Goal: Task Accomplishment & Management: Use online tool/utility

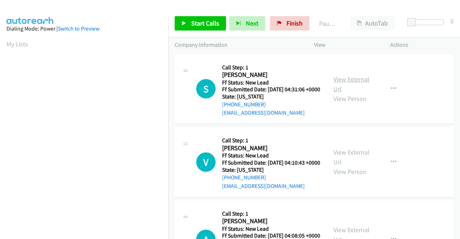
click at [349, 84] on link "View External Url" at bounding box center [352, 84] width 36 height 18
click at [354, 162] on link "View External Url" at bounding box center [352, 157] width 36 height 18
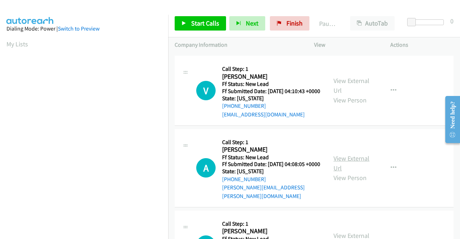
scroll to position [72, 0]
click at [347, 172] on link "View External Url" at bounding box center [352, 163] width 36 height 18
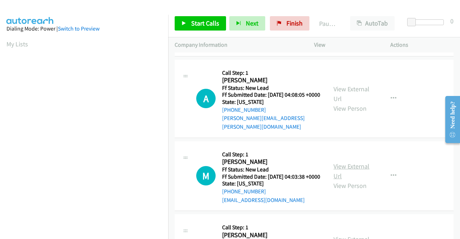
scroll to position [144, 0]
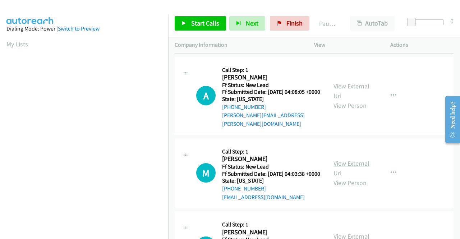
click at [347, 177] on link "View External Url" at bounding box center [352, 168] width 36 height 18
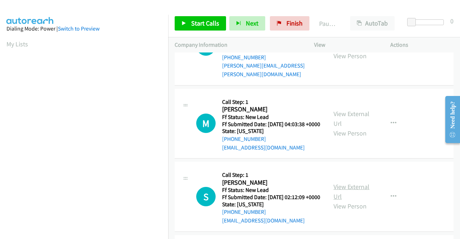
scroll to position [216, 0]
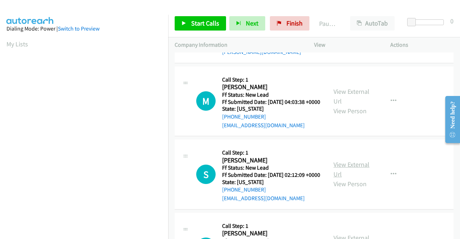
click at [342, 178] on link "View External Url" at bounding box center [352, 169] width 36 height 18
click at [189, 26] on link "Start Calls" at bounding box center [200, 23] width 51 height 14
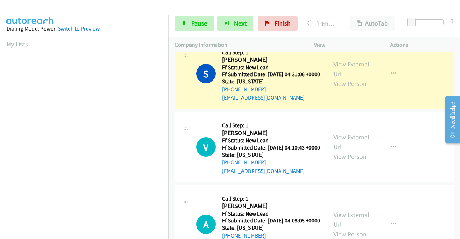
scroll to position [0, 0]
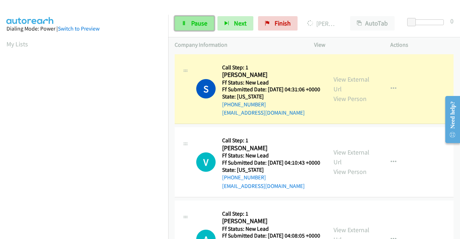
click at [199, 23] on span "Pause" at bounding box center [199, 23] width 16 height 8
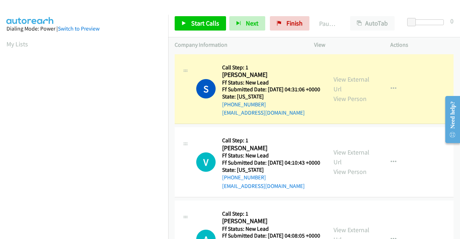
drag, startPoint x: 387, startPoint y: 9, endPoint x: 208, endPoint y: 64, distance: 186.7
click at [387, 9] on div at bounding box center [227, 14] width 454 height 28
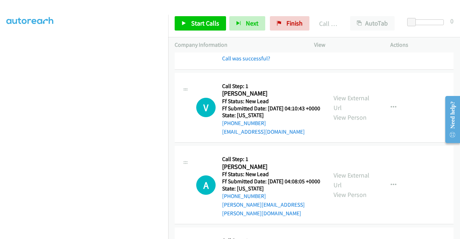
scroll to position [72, 0]
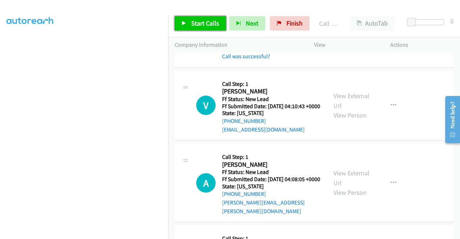
click at [198, 27] on span "Start Calls" at bounding box center [205, 23] width 28 height 8
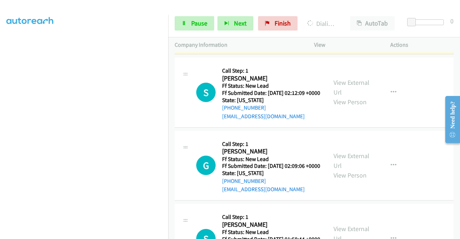
scroll to position [359, 0]
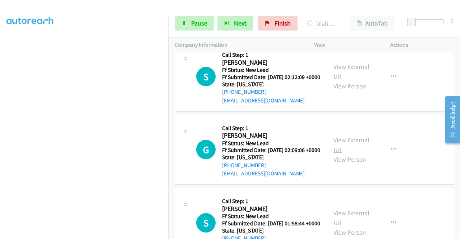
click at [360, 154] on link "View External Url" at bounding box center [352, 145] width 36 height 18
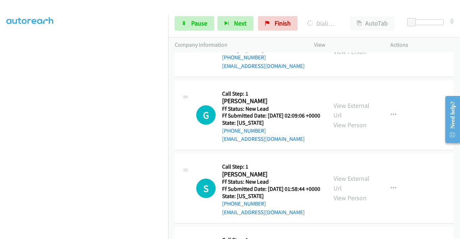
scroll to position [431, 0]
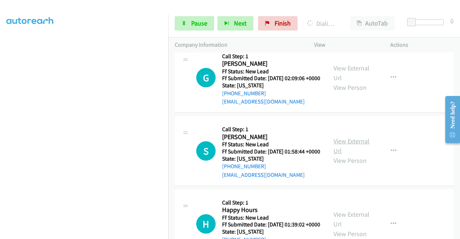
click at [359, 155] on link "View External Url" at bounding box center [352, 146] width 36 height 18
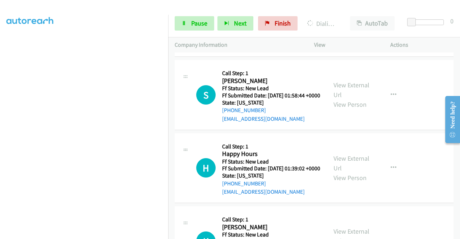
scroll to position [503, 0]
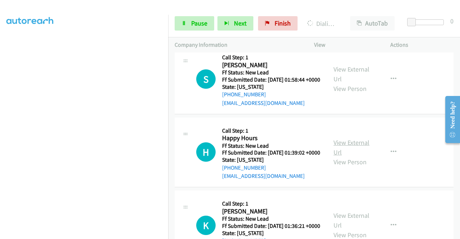
click at [354, 156] on link "View External Url" at bounding box center [352, 147] width 36 height 18
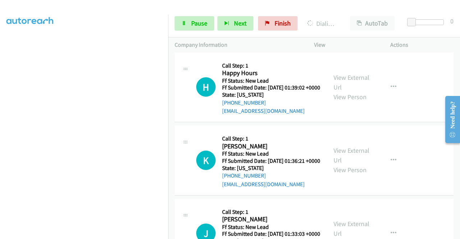
scroll to position [575, 0]
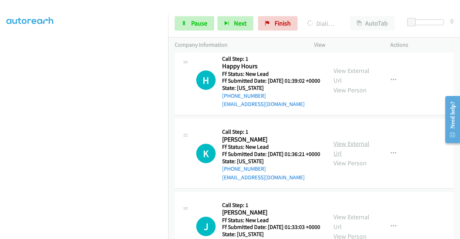
click at [352, 157] on link "View External Url" at bounding box center [352, 148] width 36 height 18
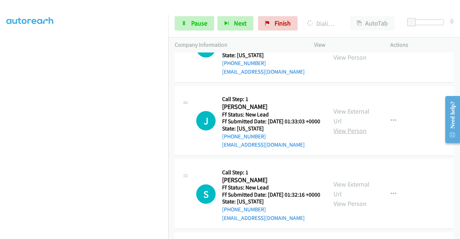
scroll to position [749, 0]
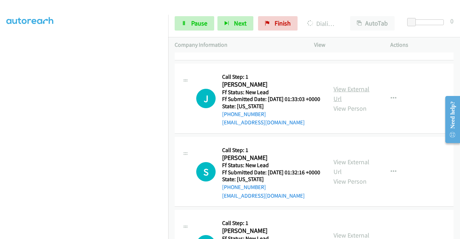
click at [358, 103] on link "View External Url" at bounding box center [352, 94] width 36 height 18
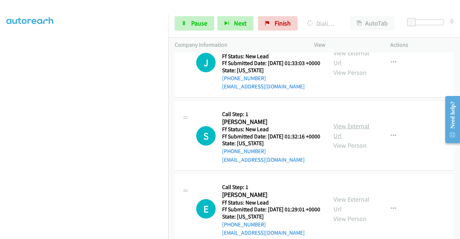
click at [359, 140] on link "View External Url" at bounding box center [352, 131] width 36 height 18
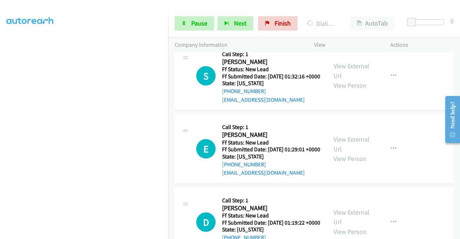
scroll to position [857, 0]
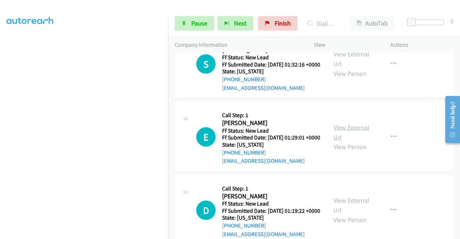
click at [348, 141] on link "View External Url" at bounding box center [352, 132] width 36 height 18
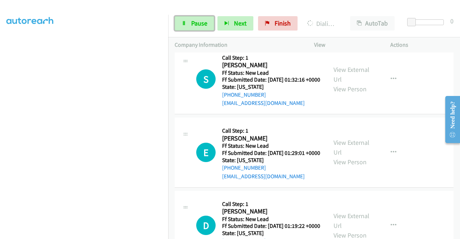
click at [195, 23] on span "Pause" at bounding box center [199, 23] width 16 height 8
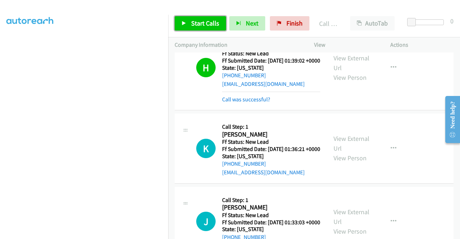
click at [201, 25] on span "Start Calls" at bounding box center [205, 23] width 28 height 8
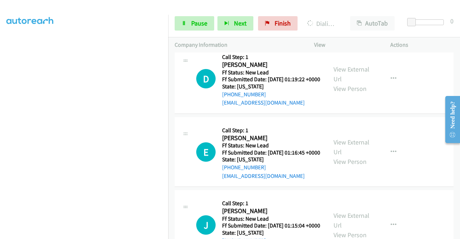
scroll to position [1052, 0]
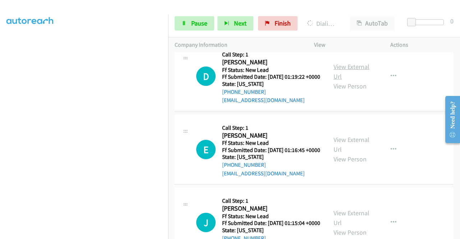
click at [352, 81] on link "View External Url" at bounding box center [352, 72] width 36 height 18
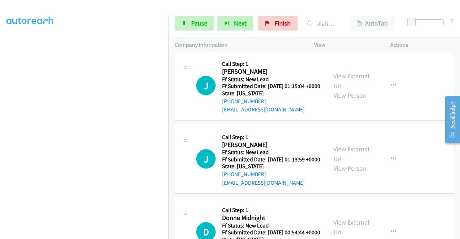
scroll to position [1196, 0]
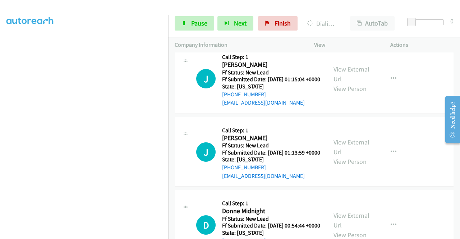
click at [352, 10] on link "View External Url" at bounding box center [352, 1] width 36 height 18
click at [340, 83] on link "View External Url" at bounding box center [352, 74] width 36 height 18
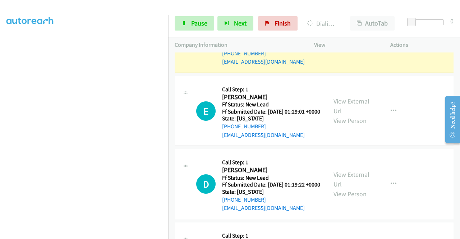
scroll to position [0, 0]
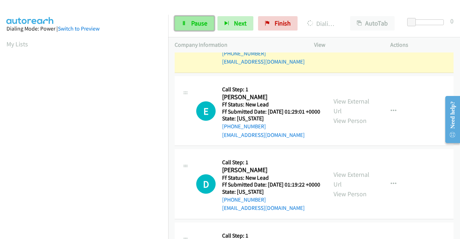
click at [207, 22] on span "Pause" at bounding box center [199, 23] width 16 height 8
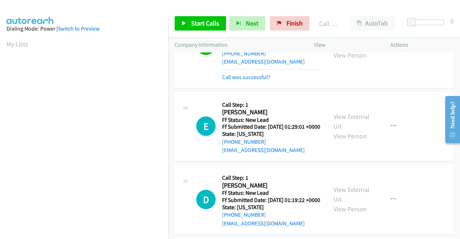
scroll to position [164, 0]
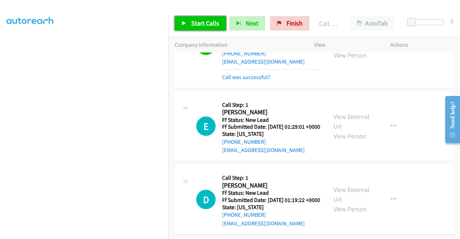
click at [188, 25] on link "Start Calls" at bounding box center [200, 23] width 51 height 14
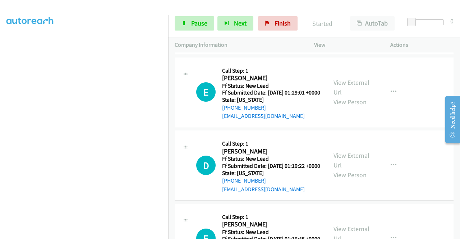
scroll to position [1016, 0]
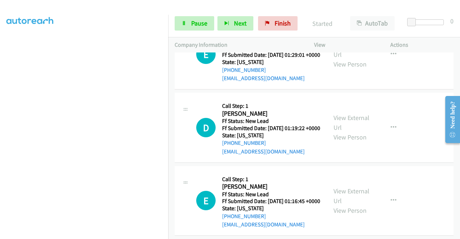
click at [259, 9] on link "Call was successful?" at bounding box center [246, 5] width 48 height 7
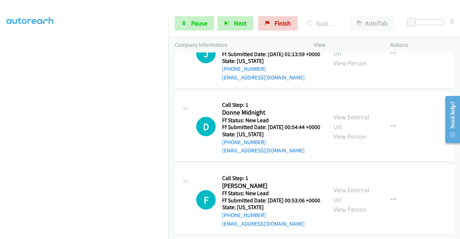
scroll to position [1304, 0]
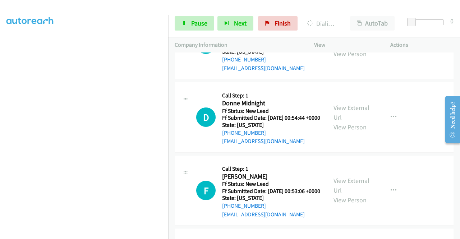
click at [352, 48] on link "View External Url" at bounding box center [352, 39] width 36 height 18
click at [348, 121] on link "View External Url" at bounding box center [352, 113] width 36 height 18
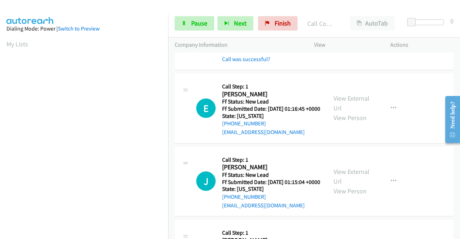
scroll to position [164, 0]
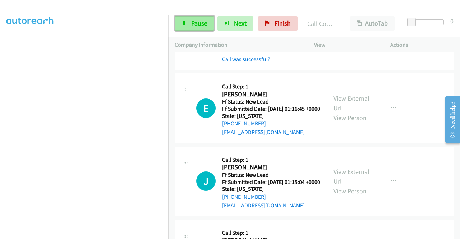
click at [198, 22] on span "Pause" at bounding box center [199, 23] width 16 height 8
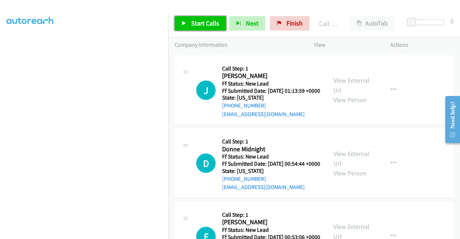
click at [207, 21] on span "Start Calls" at bounding box center [205, 23] width 28 height 8
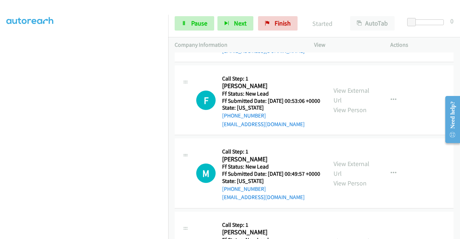
scroll to position [1483, 0]
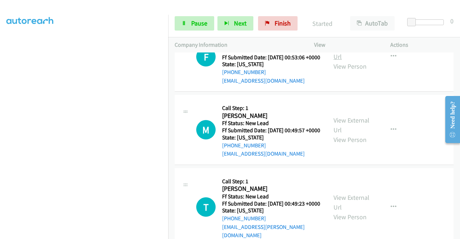
click at [353, 61] on link "View External Url" at bounding box center [352, 52] width 36 height 18
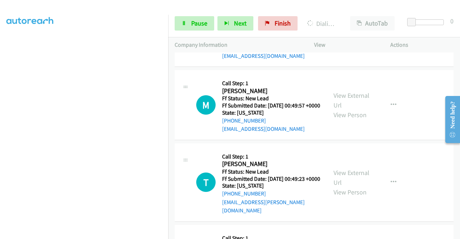
scroll to position [1519, 0]
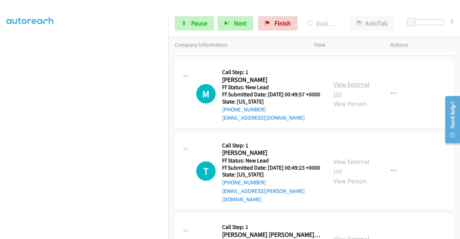
click at [345, 98] on link "View External Url" at bounding box center [352, 89] width 36 height 18
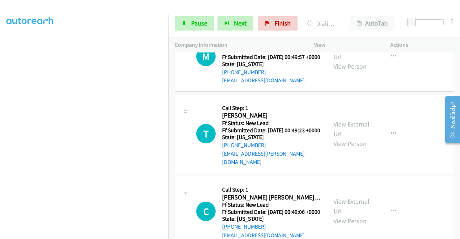
scroll to position [1591, 0]
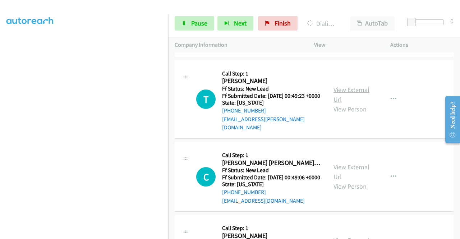
click at [355, 104] on link "View External Url" at bounding box center [352, 95] width 36 height 18
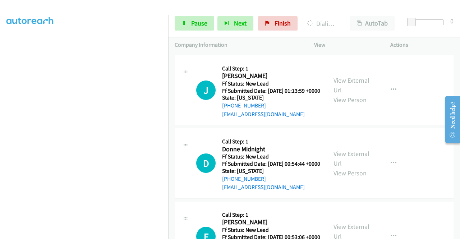
scroll to position [0, 0]
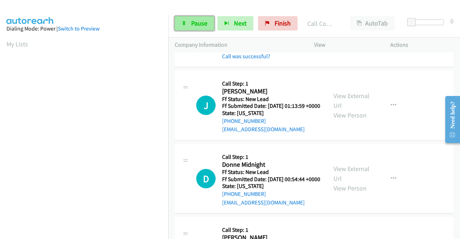
click at [198, 27] on span "Pause" at bounding box center [199, 23] width 16 height 8
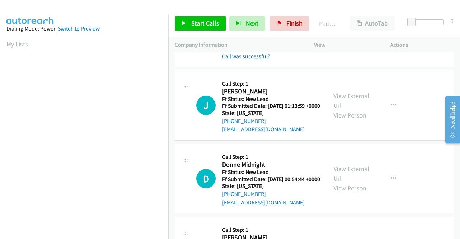
click at [170, 69] on td "J Callback Scheduled Call Step: 1 Judith Foster America/New_York Ff Status: New…" at bounding box center [314, 25] width 292 height 88
drag, startPoint x: 270, startPoint y: 123, endPoint x: 229, endPoint y: 127, distance: 40.8
click at [229, 37] on div "+1 336-902-3963" at bounding box center [271, 32] width 98 height 9
copy link "336-902-3963"
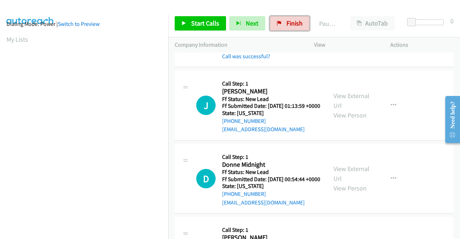
drag, startPoint x: 287, startPoint y: 23, endPoint x: 254, endPoint y: 39, distance: 36.3
click at [287, 23] on span "Finish" at bounding box center [294, 23] width 16 height 8
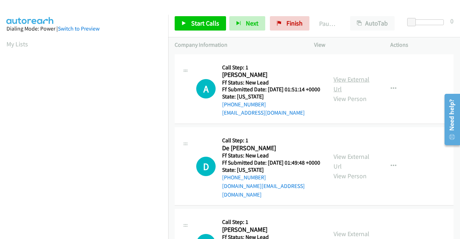
click at [351, 82] on link "View External Url" at bounding box center [352, 84] width 36 height 18
click at [358, 161] on link "View External Url" at bounding box center [352, 161] width 36 height 18
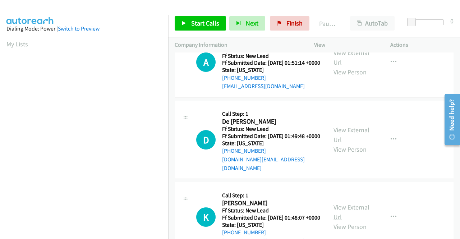
scroll to position [36, 0]
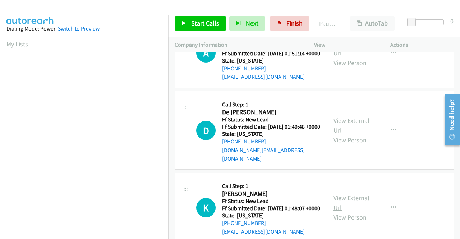
click at [354, 204] on link "View External Url" at bounding box center [352, 203] width 36 height 18
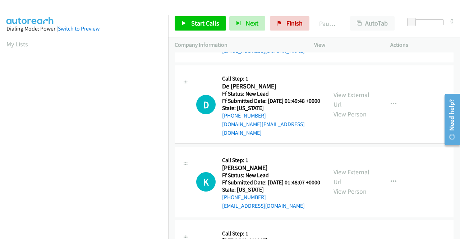
scroll to position [108, 0]
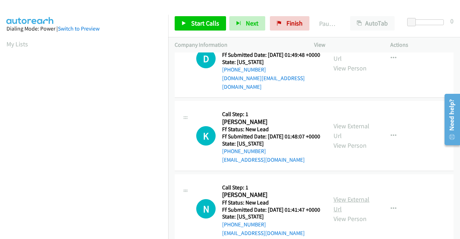
click at [361, 212] on link "View External Url" at bounding box center [352, 204] width 36 height 18
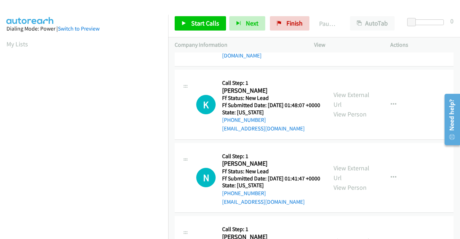
scroll to position [180, 0]
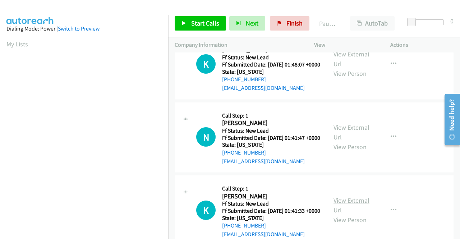
click at [359, 214] on link "View External Url" at bounding box center [352, 205] width 36 height 18
click at [207, 28] on link "Start Calls" at bounding box center [200, 23] width 51 height 14
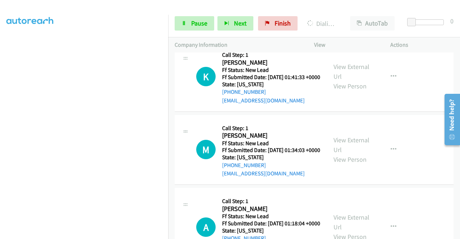
scroll to position [395, 0]
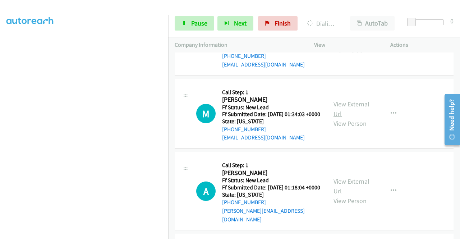
click at [354, 118] on link "View External Url" at bounding box center [352, 109] width 36 height 18
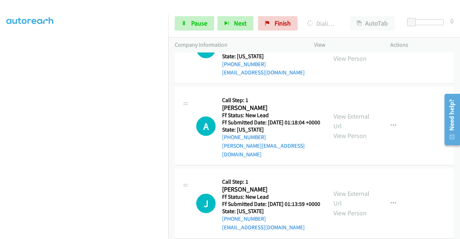
scroll to position [467, 0]
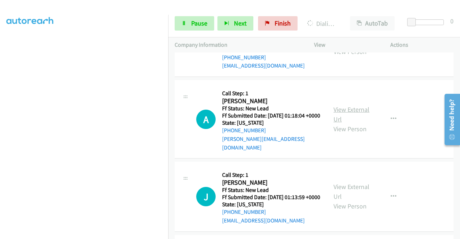
click at [354, 123] on link "View External Url" at bounding box center [352, 114] width 36 height 18
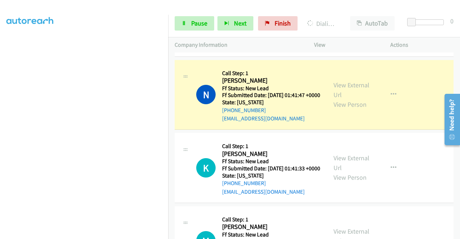
scroll to position [252, 0]
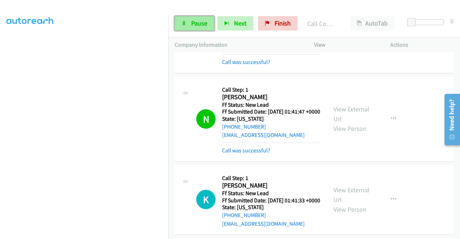
click at [180, 23] on link "Pause" at bounding box center [195, 23] width 40 height 14
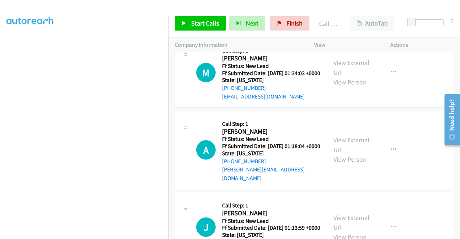
scroll to position [539, 0]
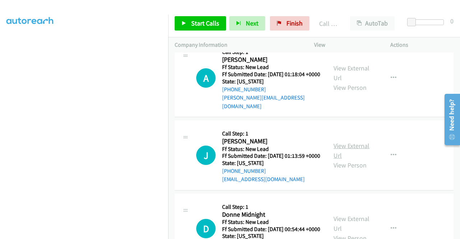
click at [352, 160] on link "View External Url" at bounding box center [352, 151] width 36 height 18
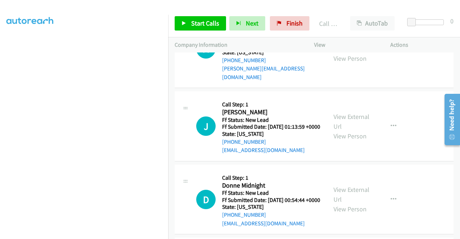
scroll to position [575, 0]
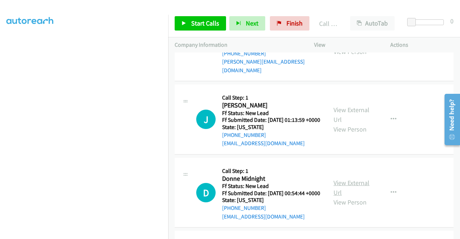
click at [354, 197] on link "View External Url" at bounding box center [352, 188] width 36 height 18
click at [199, 20] on span "Start Calls" at bounding box center [205, 23] width 28 height 8
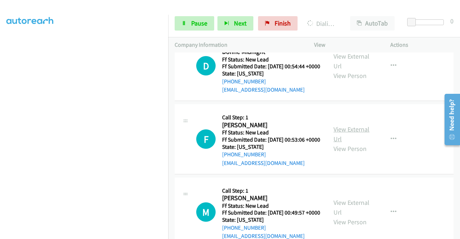
scroll to position [719, 0]
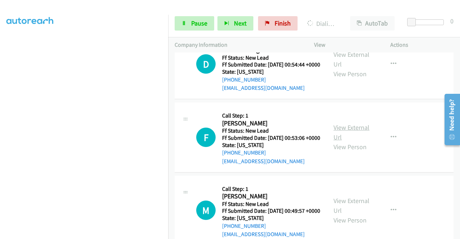
click at [353, 141] on link "View External Url" at bounding box center [352, 132] width 36 height 18
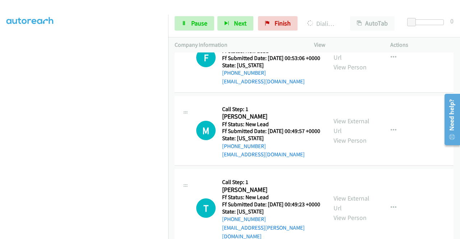
scroll to position [827, 0]
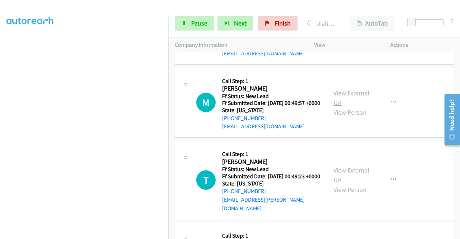
click at [346, 107] on link "View External Url" at bounding box center [352, 98] width 36 height 18
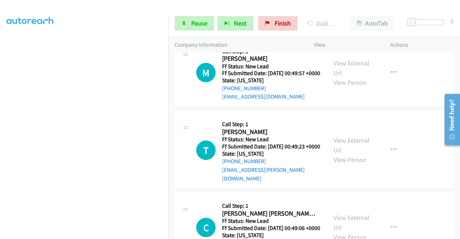
scroll to position [899, 0]
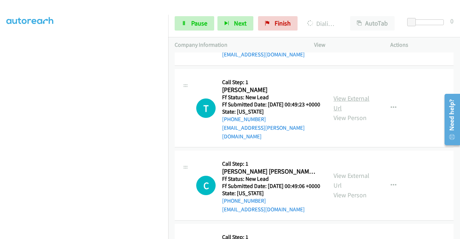
click at [350, 112] on link "View External Url" at bounding box center [352, 103] width 36 height 18
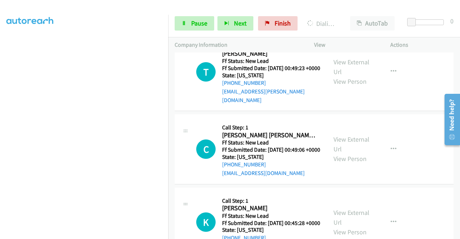
scroll to position [971, 0]
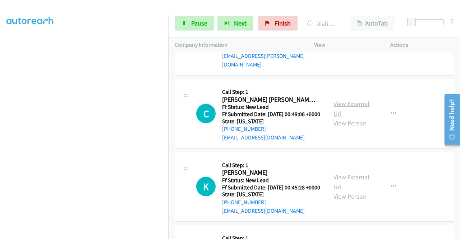
click at [336, 118] on link "View External Url" at bounding box center [352, 109] width 36 height 18
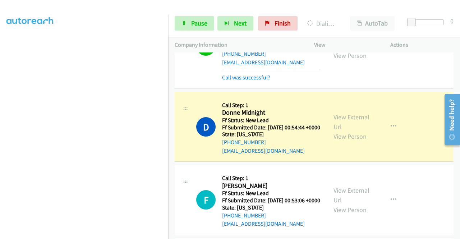
scroll to position [698, 0]
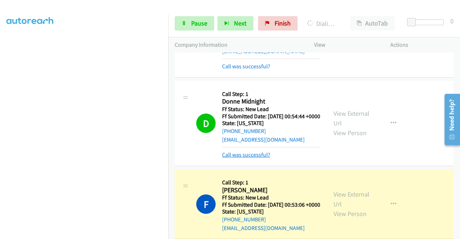
click at [411, 66] on div "J Callback Scheduled Call Step: 1 James Graham America/Chicago Ff Status: New L…" at bounding box center [314, 34] width 279 height 85
click at [202, 20] on span "Pause" at bounding box center [199, 23] width 16 height 8
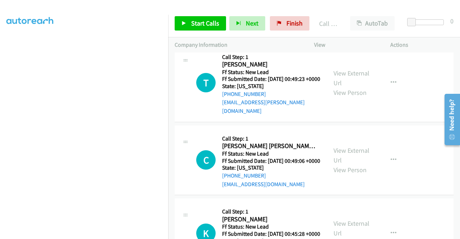
scroll to position [986, 0]
click at [215, 22] on span "Start Calls" at bounding box center [205, 23] width 28 height 8
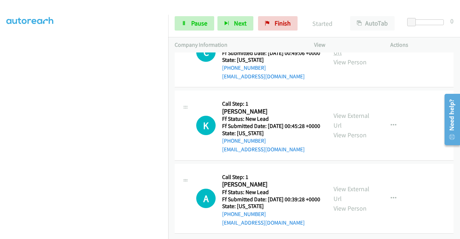
scroll to position [1129, 0]
click at [359, 129] on link "View External Url" at bounding box center [352, 120] width 36 height 18
click at [358, 191] on link "View External Url" at bounding box center [352, 194] width 36 height 18
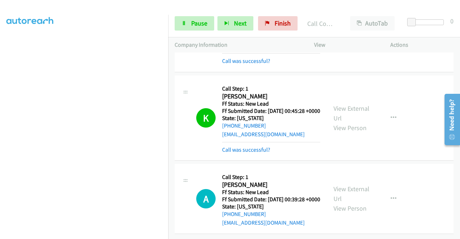
scroll to position [1237, 0]
drag, startPoint x: 267, startPoint y: 207, endPoint x: 230, endPoint y: 208, distance: 36.7
click at [230, 210] on div "+1 865-279-5309" at bounding box center [271, 214] width 98 height 9
copy link "865-279-5309"
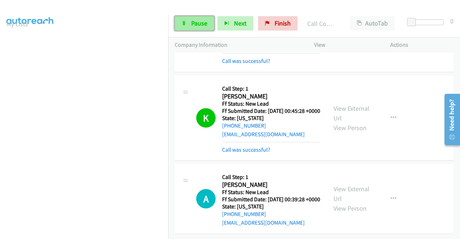
click at [206, 23] on span "Pause" at bounding box center [199, 23] width 16 height 8
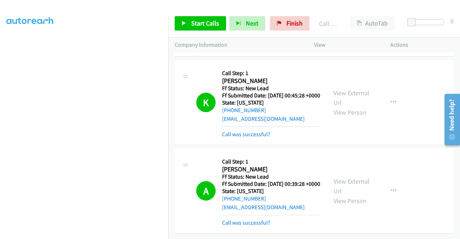
scroll to position [1285, 0]
click at [289, 27] on span "Finish" at bounding box center [294, 23] width 16 height 8
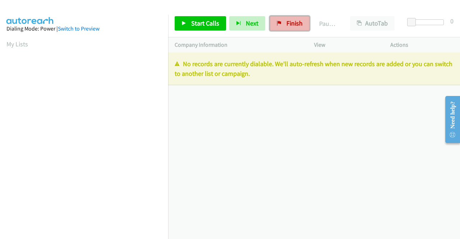
click at [292, 23] on span "Finish" at bounding box center [294, 23] width 16 height 8
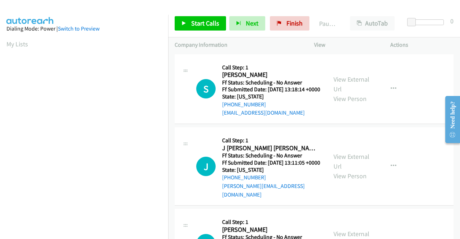
click at [440, 86] on div "S Callback Scheduled Call Step: 1 [PERSON_NAME] America/New_York Ff Status: Sch…" at bounding box center [314, 89] width 279 height 70
click at [205, 27] on span "Start Calls" at bounding box center [205, 23] width 28 height 8
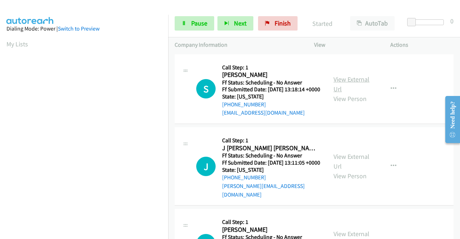
click at [338, 82] on link "View External Url" at bounding box center [352, 84] width 36 height 18
click at [358, 167] on div "View External Url View Person" at bounding box center [352, 166] width 37 height 29
click at [358, 164] on link "View External Url" at bounding box center [352, 161] width 36 height 18
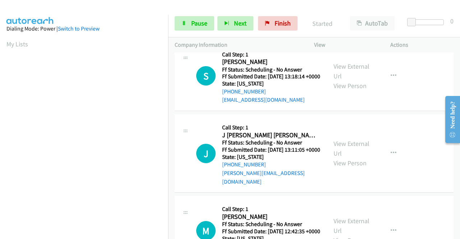
scroll to position [72, 0]
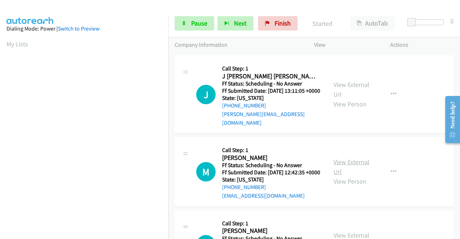
click at [354, 174] on link "View External Url" at bounding box center [352, 167] width 36 height 18
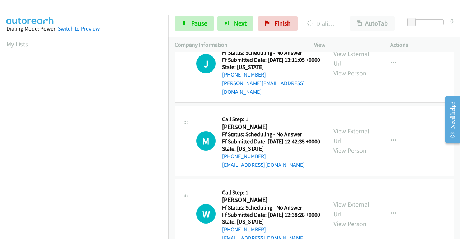
scroll to position [144, 0]
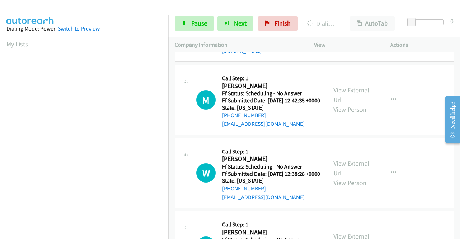
click at [358, 177] on link "View External Url" at bounding box center [352, 168] width 36 height 18
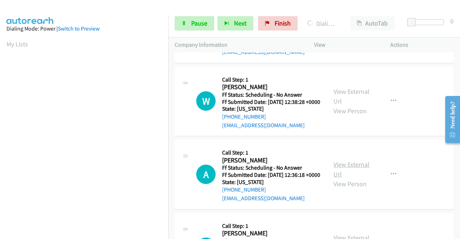
click at [357, 178] on link "View External Url" at bounding box center [352, 169] width 36 height 18
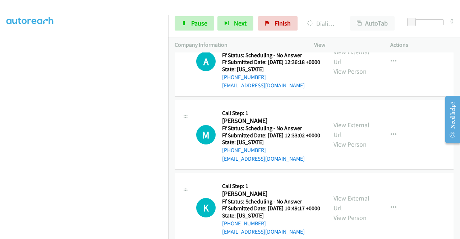
scroll to position [359, 0]
click at [359, 138] on link "View External Url" at bounding box center [352, 129] width 36 height 18
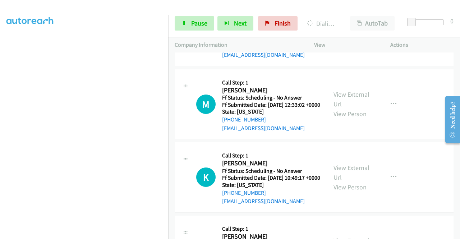
scroll to position [431, 0]
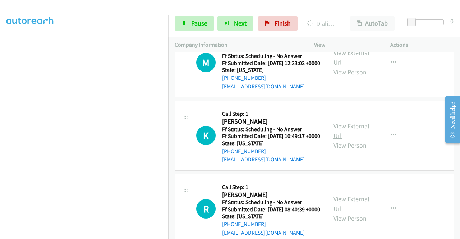
click at [348, 140] on link "View External Url" at bounding box center [352, 131] width 36 height 18
click at [202, 21] on span "Pause" at bounding box center [199, 23] width 16 height 8
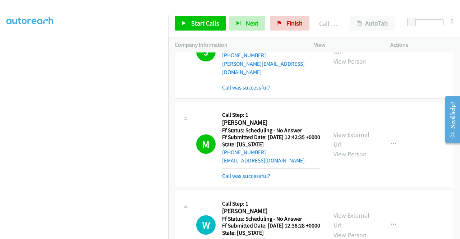
scroll to position [123, 0]
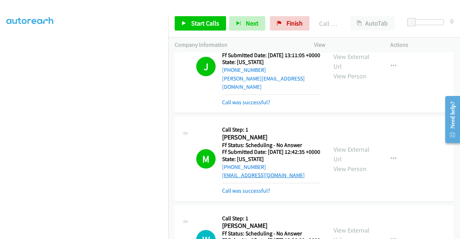
drag, startPoint x: 251, startPoint y: 202, endPoint x: 259, endPoint y: 187, distance: 17.7
click at [251, 194] on link "Call was successful?" at bounding box center [246, 190] width 48 height 7
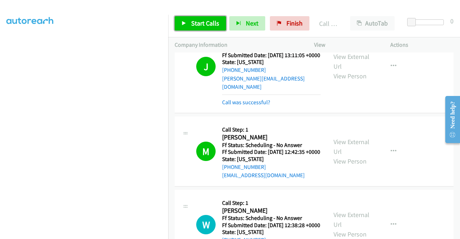
drag, startPoint x: 205, startPoint y: 22, endPoint x: 208, endPoint y: 36, distance: 13.6
click at [205, 22] on span "Start Calls" at bounding box center [205, 23] width 28 height 8
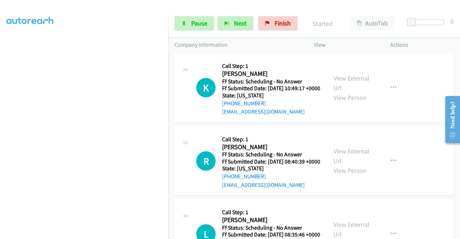
scroll to position [482, 0]
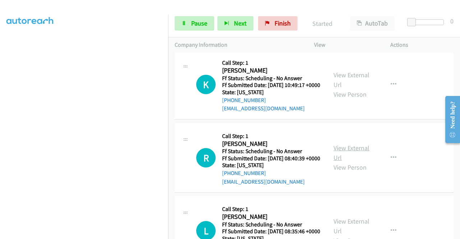
click at [345, 162] on link "View External Url" at bounding box center [352, 153] width 36 height 18
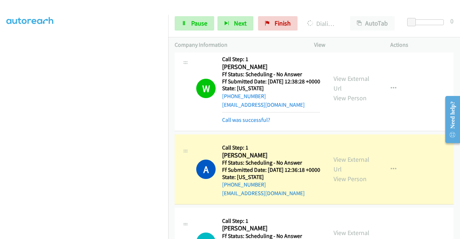
scroll to position [164, 0]
click at [193, 26] on span "Pause" at bounding box center [199, 23] width 16 height 8
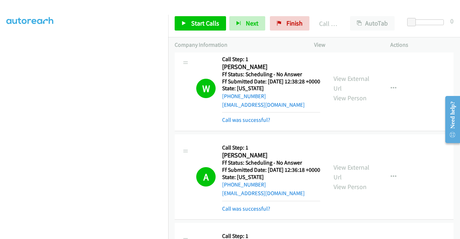
scroll to position [148, 0]
click at [212, 22] on span "Start Calls" at bounding box center [205, 23] width 28 height 8
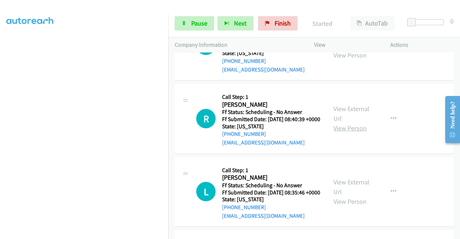
scroll to position [554, 0]
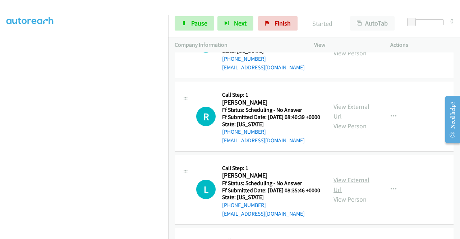
click at [352, 194] on link "View External Url" at bounding box center [352, 185] width 36 height 18
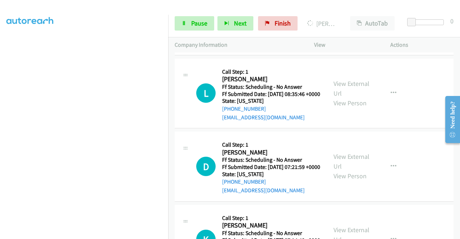
scroll to position [662, 0]
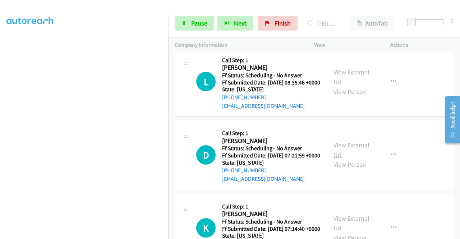
click at [349, 159] on link "View External Url" at bounding box center [352, 150] width 36 height 18
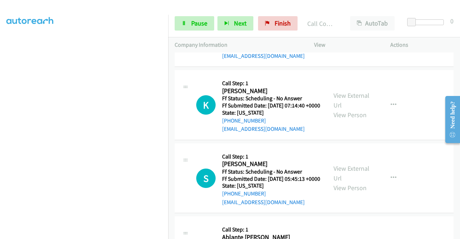
scroll to position [785, 0]
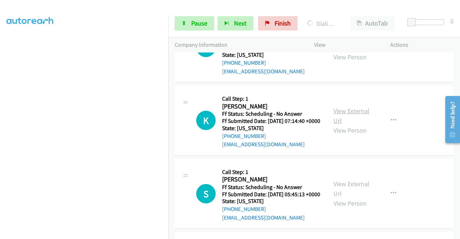
click at [352, 125] on link "View External Url" at bounding box center [352, 116] width 36 height 18
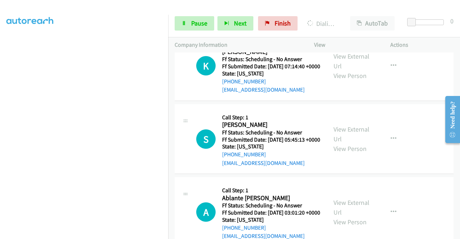
scroll to position [857, 0]
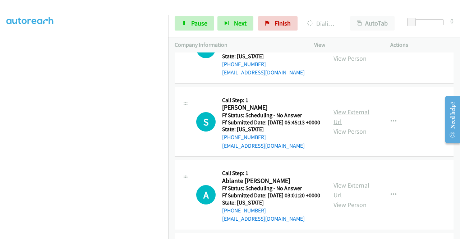
click at [353, 126] on link "View External Url" at bounding box center [352, 117] width 36 height 18
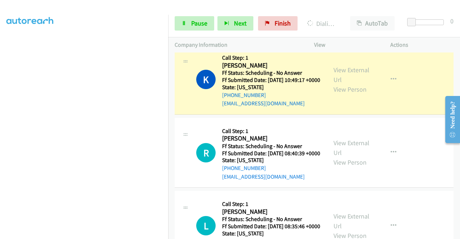
scroll to position [164, 0]
click at [304, 100] on div "[PHONE_NUMBER]" at bounding box center [271, 95] width 98 height 9
click at [192, 27] on span "Pause" at bounding box center [199, 23] width 16 height 8
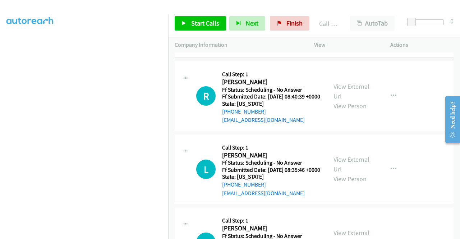
click at [262, 50] on link "Call was successful?" at bounding box center [246, 46] width 48 height 7
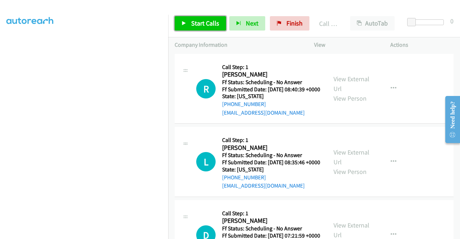
click at [197, 24] on span "Start Calls" at bounding box center [205, 23] width 28 height 8
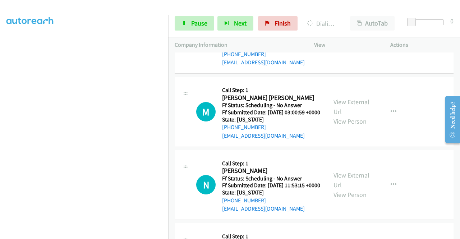
scroll to position [1008, 0]
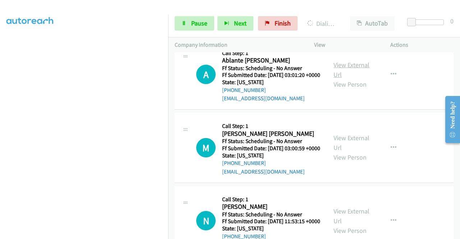
click at [357, 79] on link "View External Url" at bounding box center [352, 70] width 36 height 18
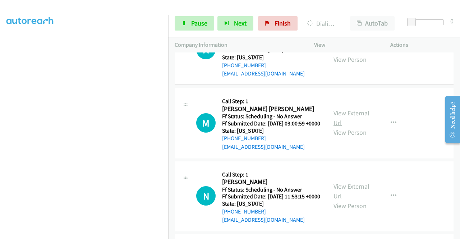
scroll to position [1044, 0]
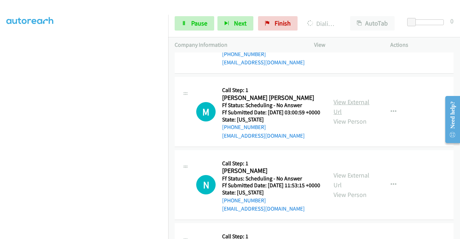
click at [356, 116] on link "View External Url" at bounding box center [352, 107] width 36 height 18
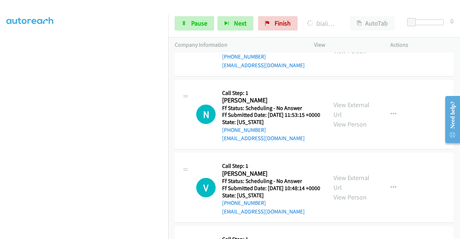
scroll to position [1116, 0]
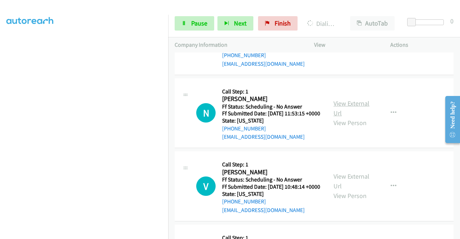
click at [358, 117] on link "View External Url" at bounding box center [352, 108] width 36 height 18
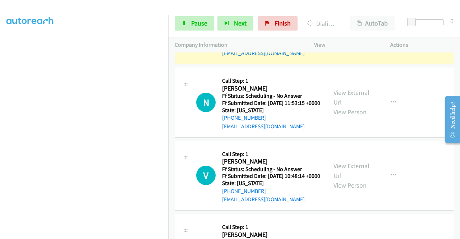
scroll to position [1260, 0]
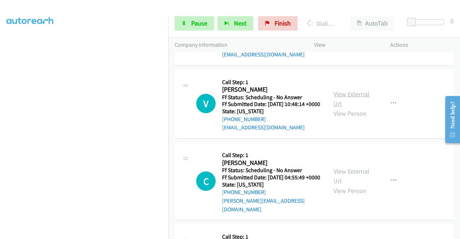
click at [342, 108] on link "View External Url" at bounding box center [352, 99] width 36 height 18
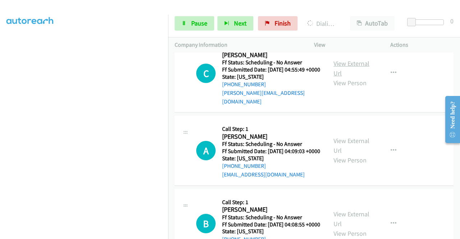
scroll to position [1382, 0]
click at [348, 78] on link "View External Url" at bounding box center [352, 69] width 36 height 18
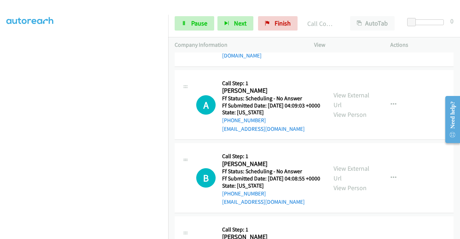
scroll to position [1454, 0]
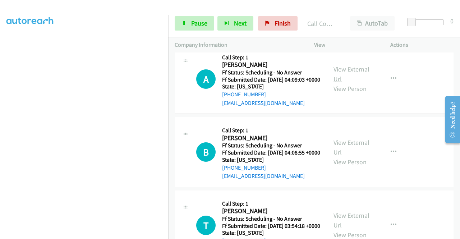
click at [348, 83] on link "View External Url" at bounding box center [352, 74] width 36 height 18
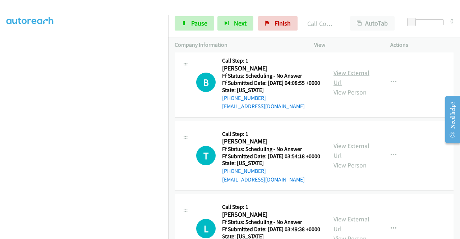
scroll to position [1526, 0]
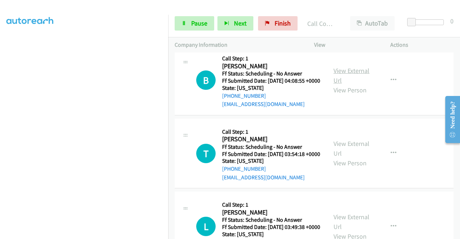
click at [349, 84] on link "View External Url" at bounding box center [352, 75] width 36 height 18
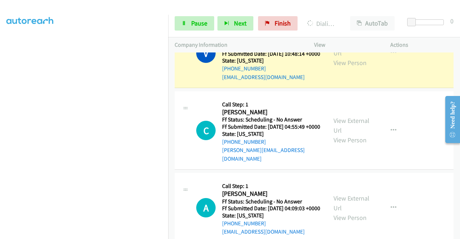
scroll to position [1326, 0]
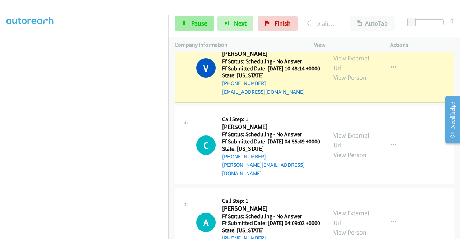
drag, startPoint x: 188, startPoint y: 16, endPoint x: 191, endPoint y: 19, distance: 4.2
click at [190, 17] on div "Start Calls Pause Next Finish Dialing [PERSON_NAME] AutoTab AutoTab 0" at bounding box center [314, 24] width 292 height 28
drag, startPoint x: 194, startPoint y: 21, endPoint x: 212, endPoint y: 15, distance: 19.0
click at [194, 21] on span "Pause" at bounding box center [199, 23] width 16 height 8
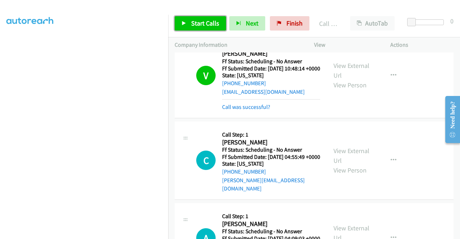
click at [198, 22] on span "Start Calls" at bounding box center [205, 23] width 28 height 8
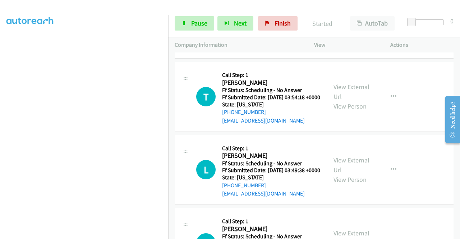
scroll to position [1650, 0]
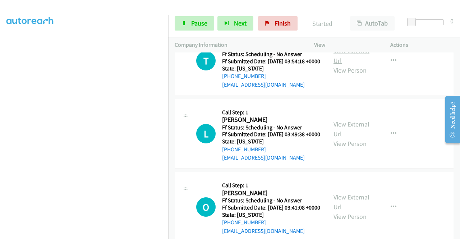
click at [351, 65] on link "View External Url" at bounding box center [352, 56] width 36 height 18
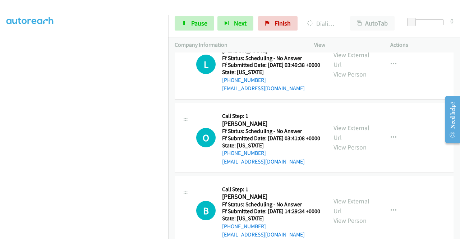
scroll to position [1721, 0]
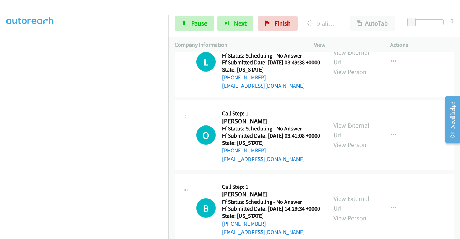
click at [353, 91] on div "View External Url View Person View External Url Email Schedule/Manage Callback …" at bounding box center [368, 62] width 83 height 57
click at [356, 66] on link "View External Url" at bounding box center [352, 57] width 36 height 18
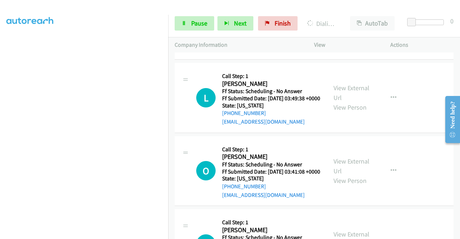
scroll to position [1773, 0]
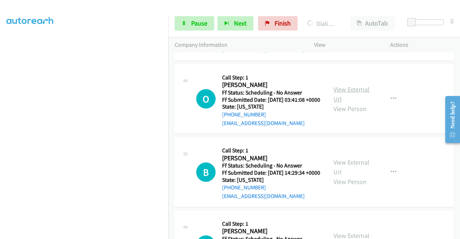
click at [354, 103] on link "View External Url" at bounding box center [352, 94] width 36 height 18
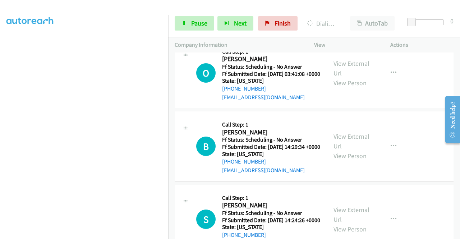
scroll to position [1845, 0]
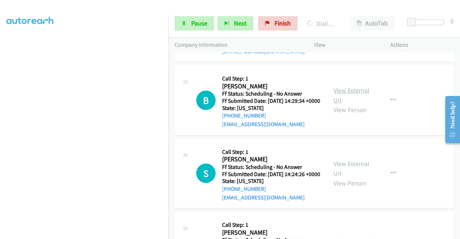
click at [358, 104] on link "View External Url" at bounding box center [352, 95] width 36 height 18
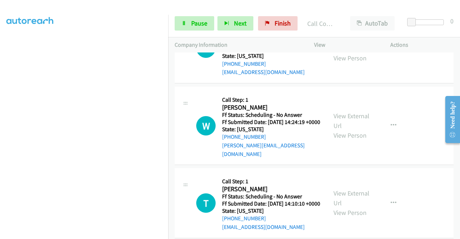
scroll to position [2032, 0]
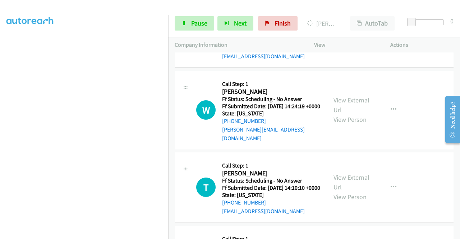
click at [346, 37] on link "View External Url" at bounding box center [352, 28] width 36 height 18
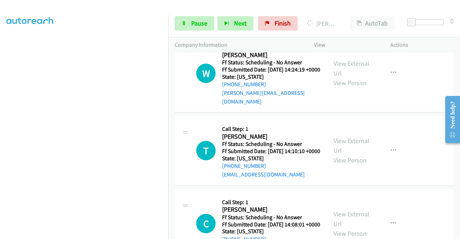
scroll to position [2104, 0]
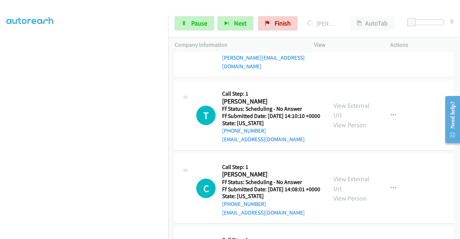
click at [349, 42] on link "View External Url" at bounding box center [352, 33] width 36 height 18
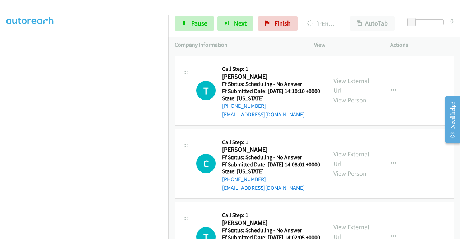
scroll to position [2139, 0]
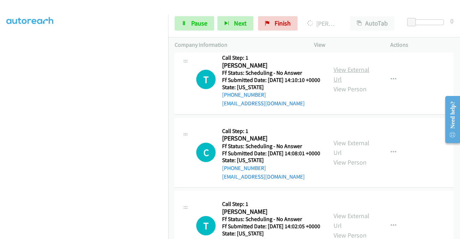
click at [347, 83] on link "View External Url" at bounding box center [352, 74] width 36 height 18
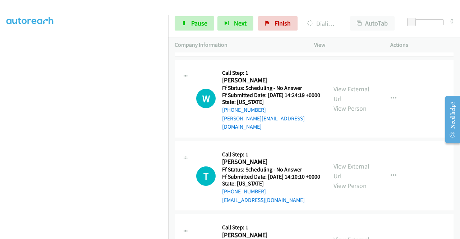
scroll to position [2011, 0]
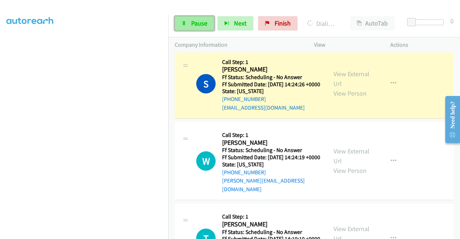
click at [189, 25] on link "Pause" at bounding box center [195, 23] width 40 height 14
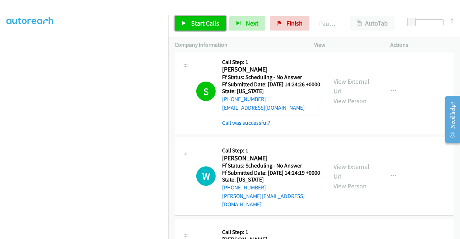
click at [196, 23] on span "Start Calls" at bounding box center [205, 23] width 28 height 8
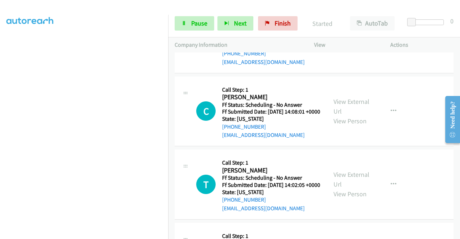
scroll to position [2299, 0]
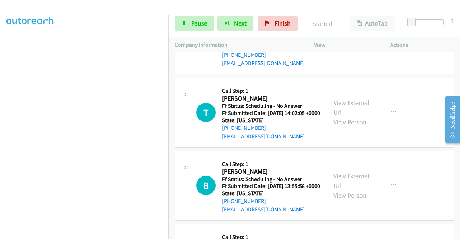
click at [350, 43] on link "View External Url" at bounding box center [352, 35] width 36 height 18
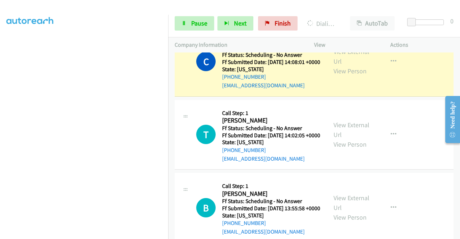
scroll to position [2335, 0]
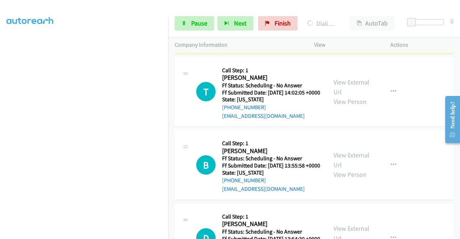
click at [349, 23] on link "View External Url" at bounding box center [352, 14] width 36 height 18
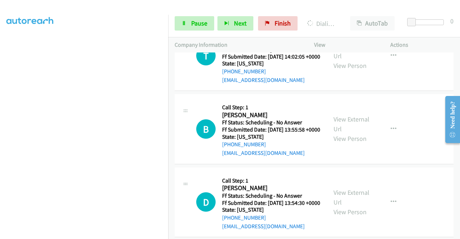
scroll to position [2407, 0]
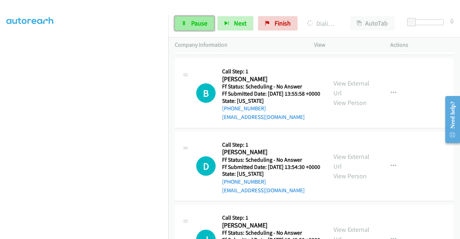
click at [197, 25] on span "Pause" at bounding box center [199, 23] width 16 height 8
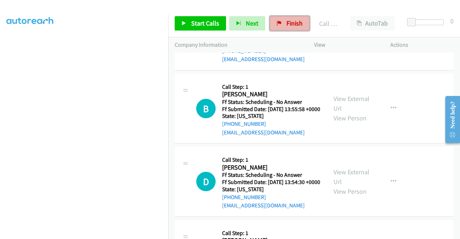
click at [300, 22] on link "Finish" at bounding box center [290, 23] width 40 height 14
